Goal: Task Accomplishment & Management: Use online tool/utility

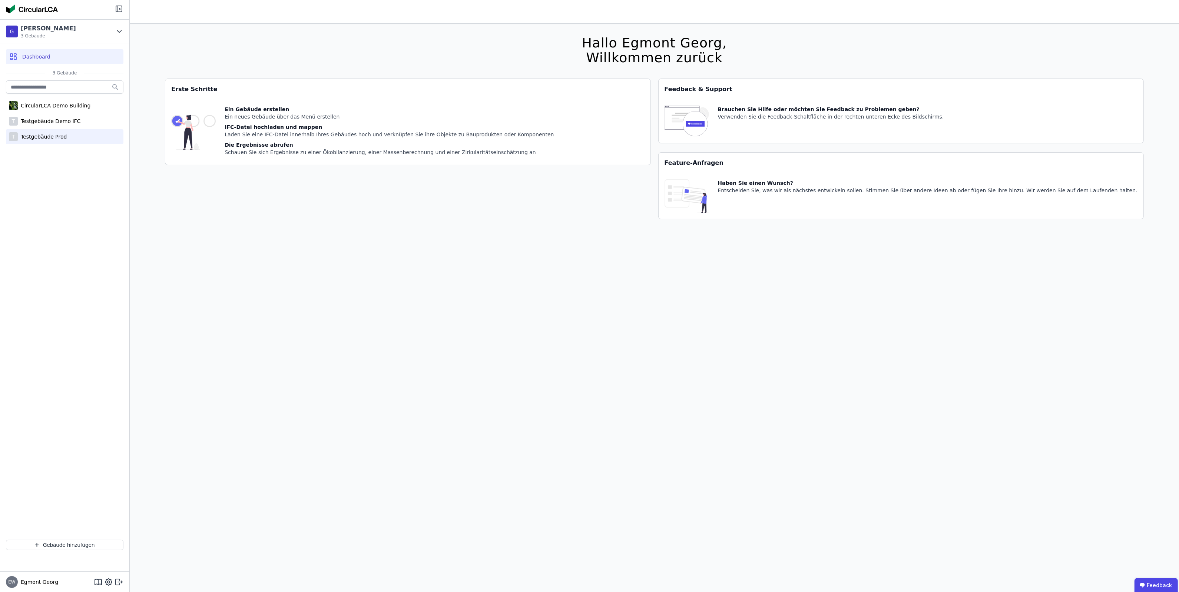
click at [73, 132] on div "T Testgebäude Prod" at bounding box center [64, 136] width 117 height 15
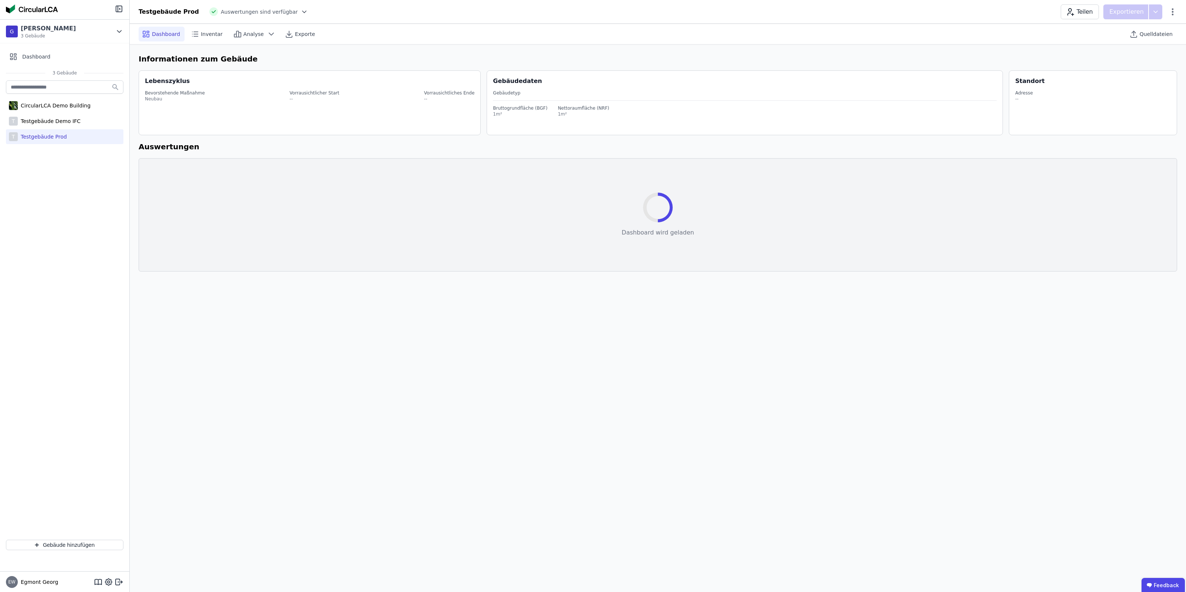
click at [1177, 9] on div "Testgebäude Prod Auswertungen sind verfügbar Teilen Exportieren" at bounding box center [658, 11] width 1056 height 15
click at [1172, 12] on icon at bounding box center [1173, 11] width 2 height 7
click at [1133, 30] on span "Gebäude bearbeiten" at bounding box center [1137, 29] width 53 height 7
select select "*"
select select "**********"
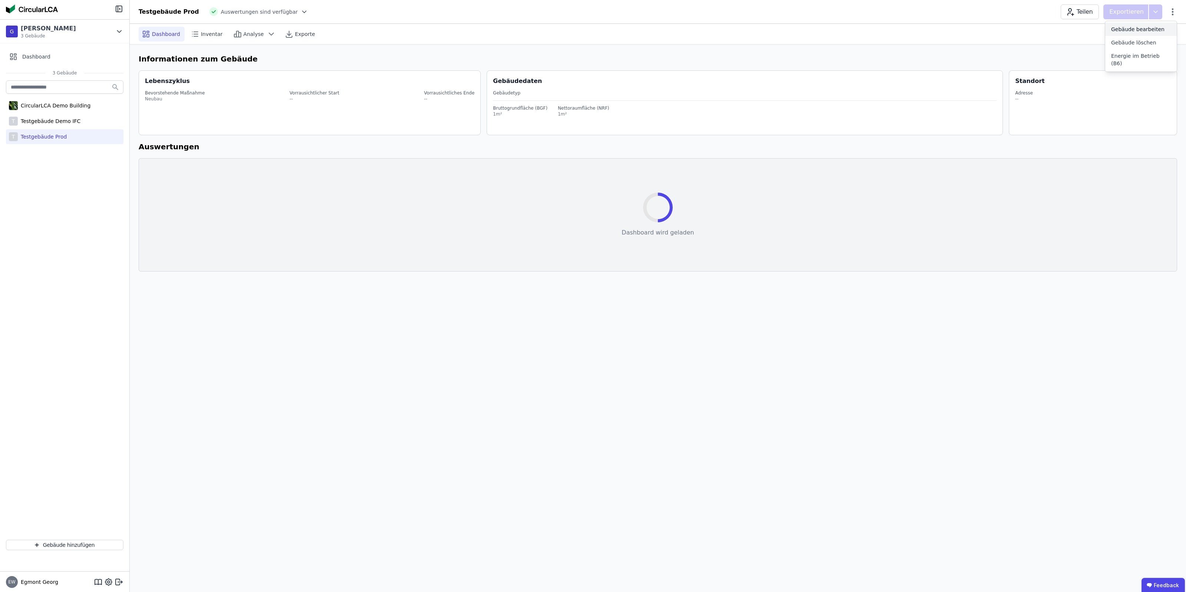
select select "**********"
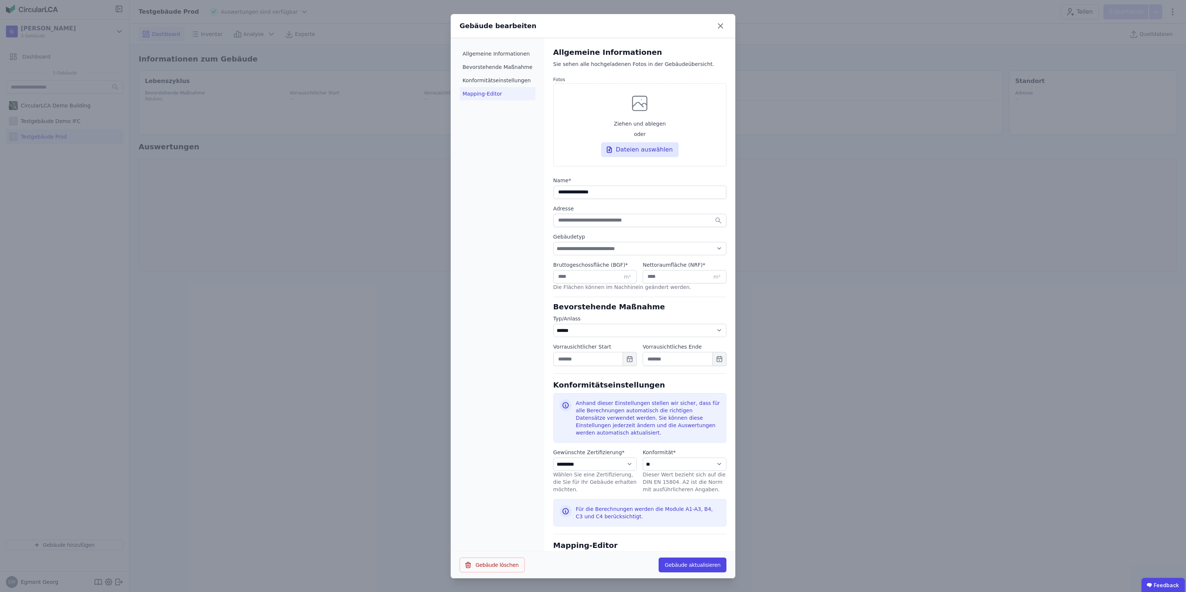
click at [478, 96] on li "Mapping-Editor" at bounding box center [498, 93] width 76 height 13
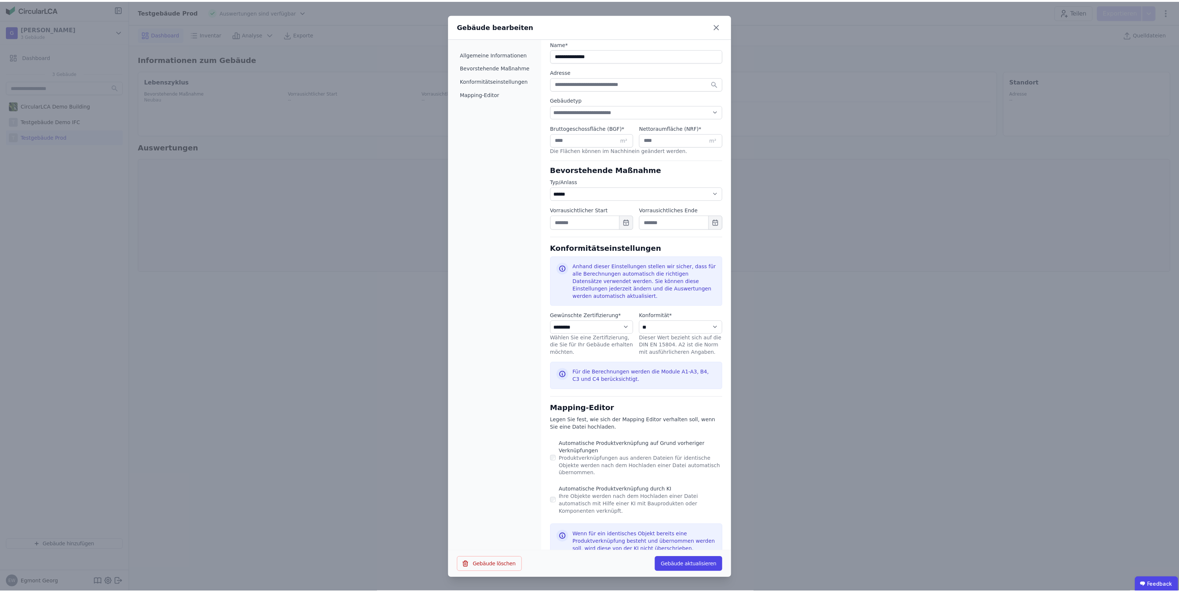
scroll to position [139, 0]
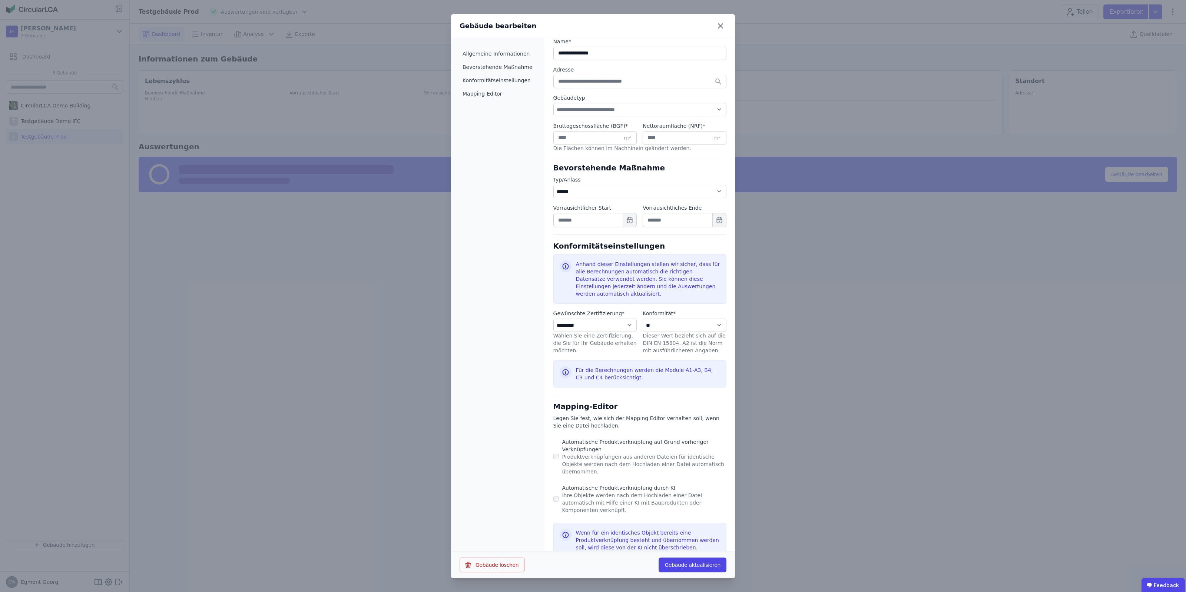
select select "*"
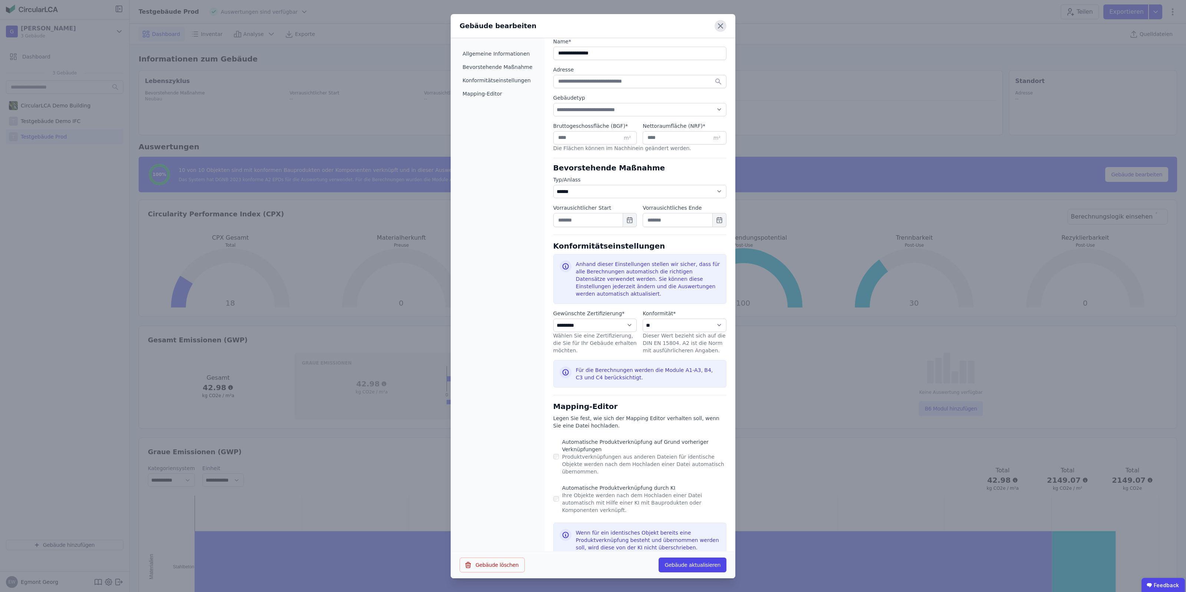
click at [721, 23] on icon at bounding box center [721, 26] width 12 height 12
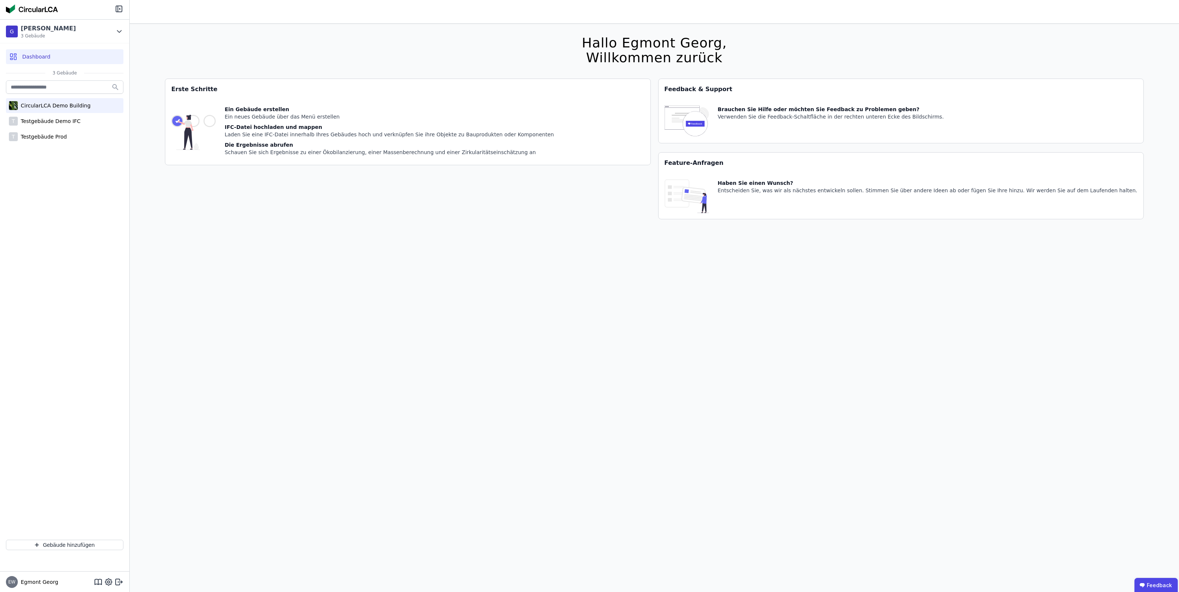
click at [99, 99] on div "CircularLCA Demo Building" at bounding box center [64, 105] width 117 height 15
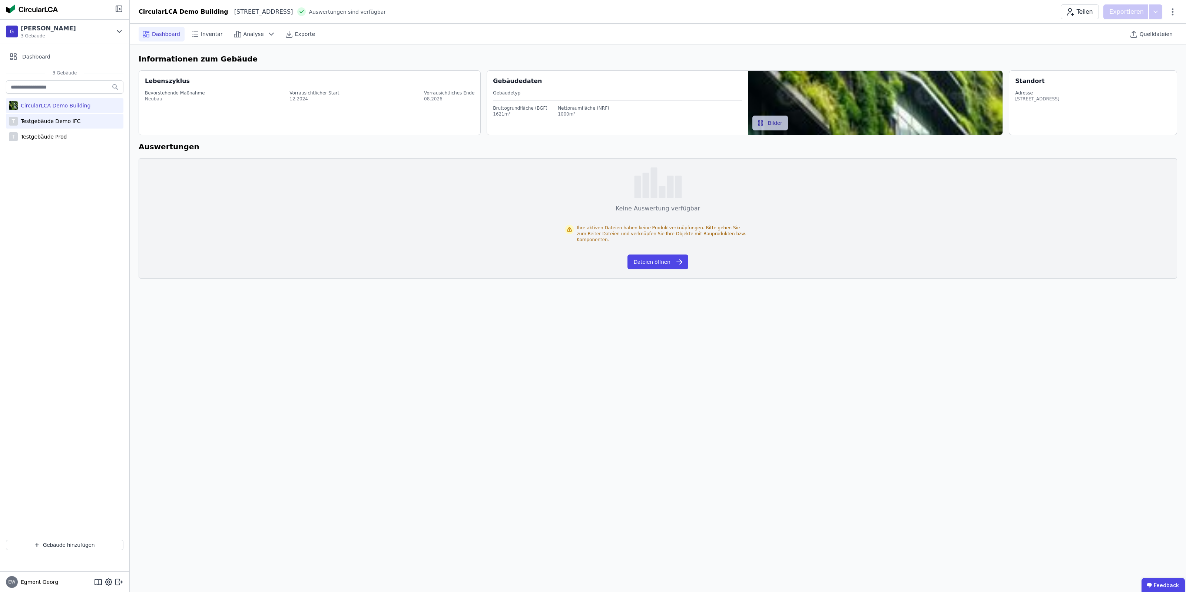
click at [86, 121] on div "T Testgebäude Demo IFC" at bounding box center [64, 121] width 117 height 15
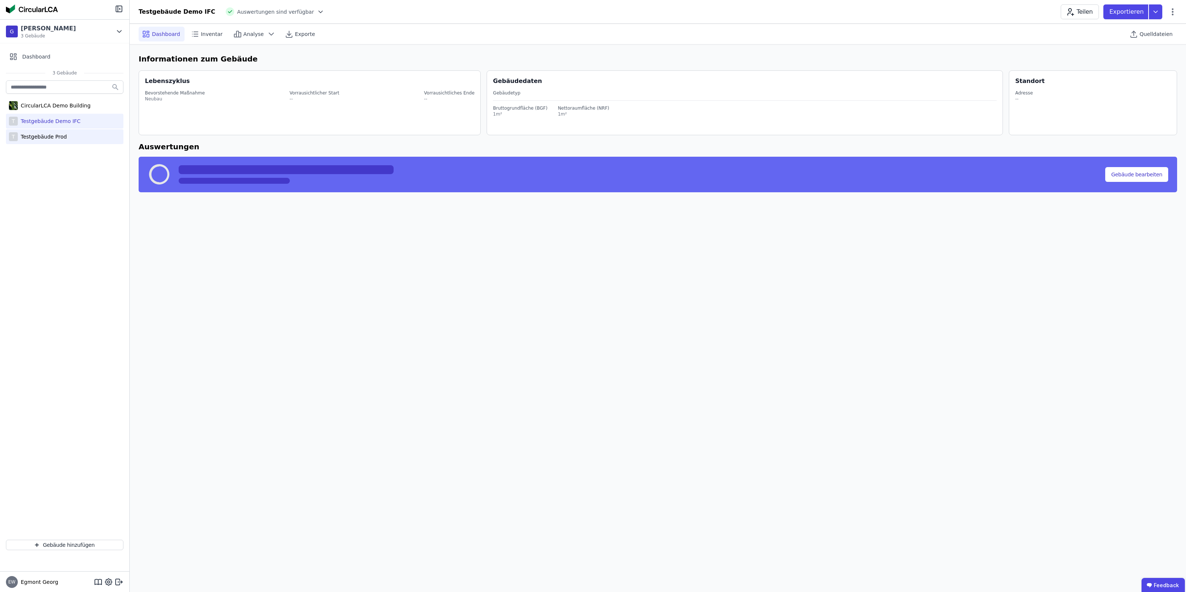
select select "*"
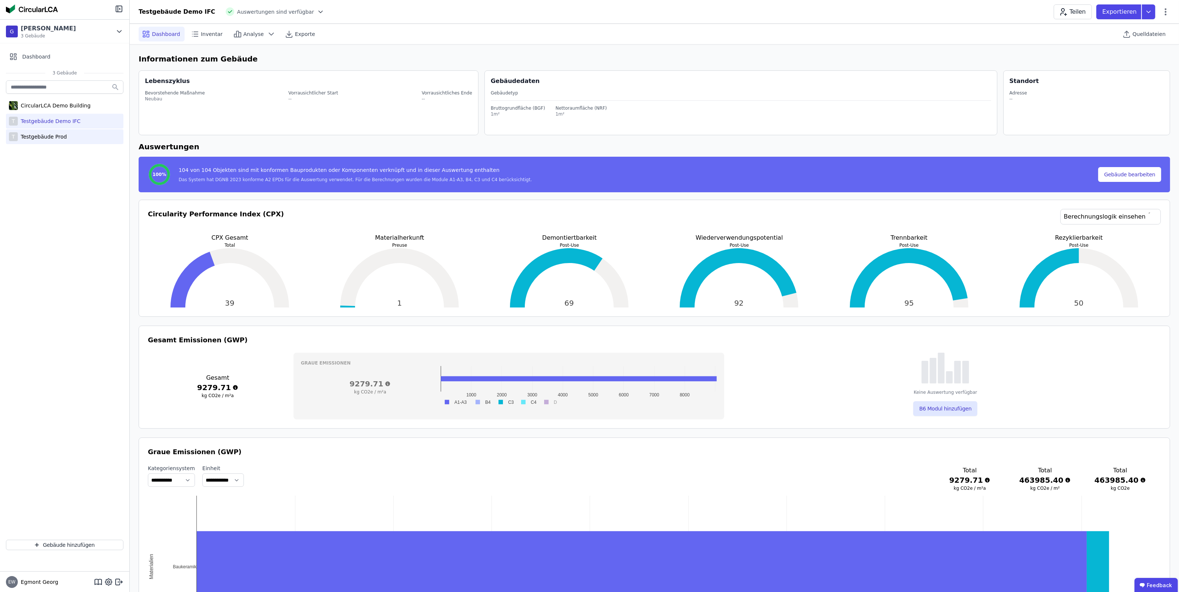
click at [28, 137] on div "Testgebäude Prod" at bounding box center [42, 136] width 49 height 7
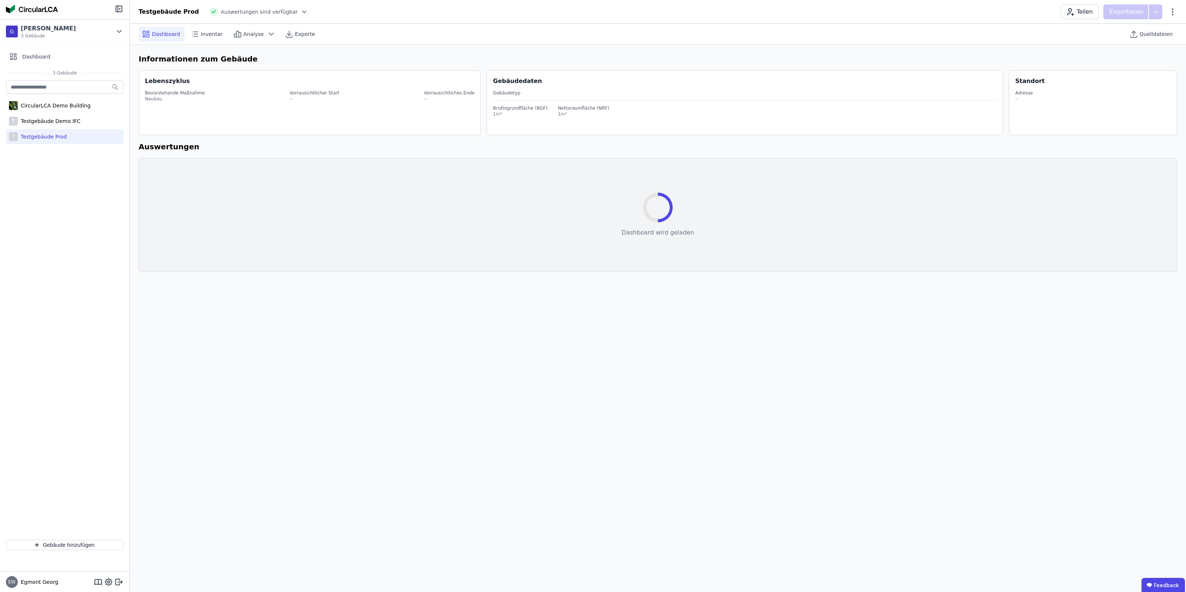
select select "*"
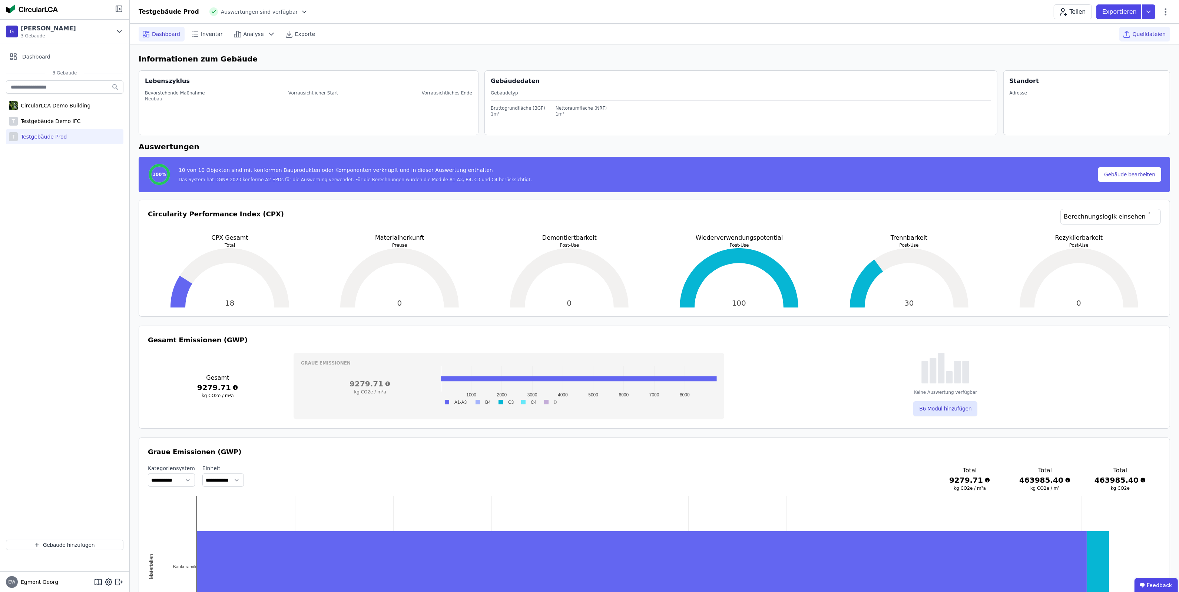
drag, startPoint x: 1151, startPoint y: 32, endPoint x: 1144, endPoint y: 34, distance: 7.9
click at [948, 32] on span "Quelldateien" at bounding box center [1149, 33] width 33 height 7
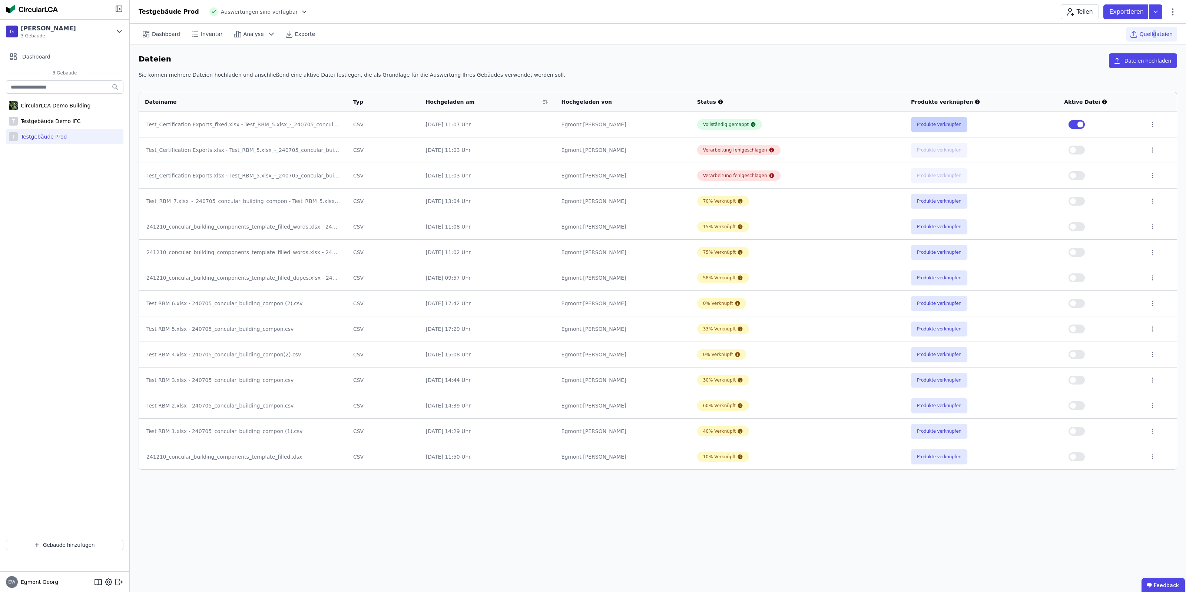
click at [938, 119] on button "Produkte verknüpfen" at bounding box center [939, 124] width 56 height 15
